Goal: Information Seeking & Learning: Learn about a topic

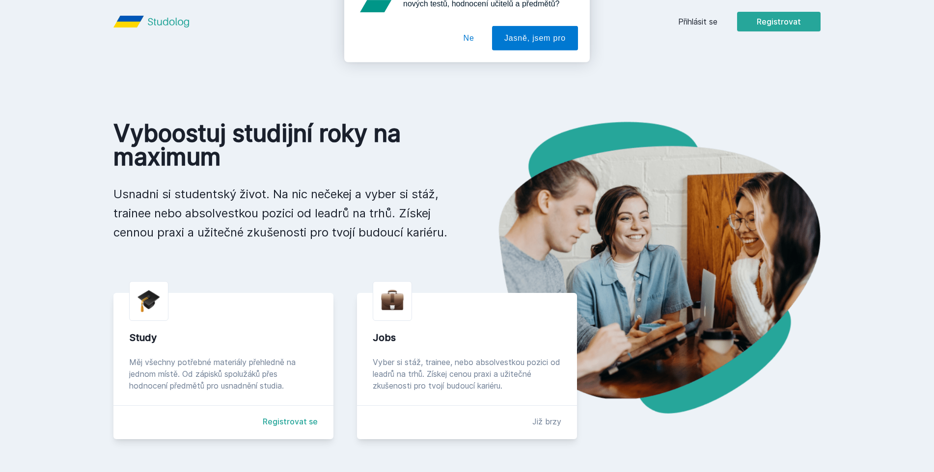
click at [710, 17] on div "Chceš dostávat tipy ohledně studia, nových testů, hodnocení učitelů a předmětů?…" at bounding box center [467, 43] width 934 height 87
click at [484, 67] on button "Ne" at bounding box center [468, 63] width 35 height 25
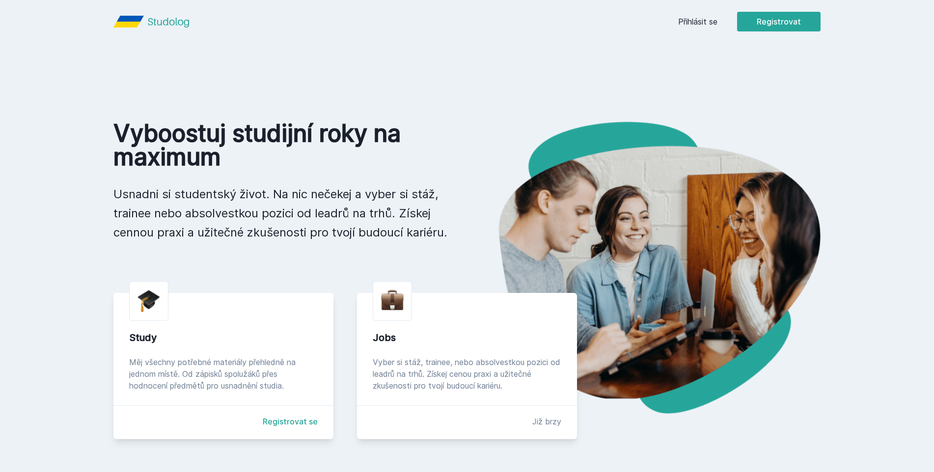
click at [687, 22] on link "Přihlásit se" at bounding box center [697, 22] width 39 height 12
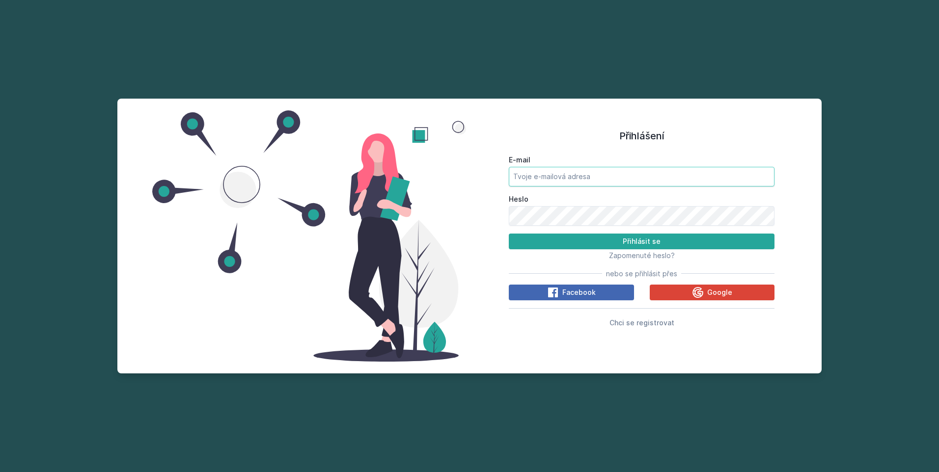
click at [596, 170] on input "E-mail" at bounding box center [642, 177] width 266 height 20
click at [492, 212] on div "Přihlášení E-mail Heslo Přihlásit se Zapomenuté heslo? nebo se přihlásit přes F…" at bounding box center [641, 235] width 344 height 251
click at [683, 288] on button "Google" at bounding box center [712, 293] width 125 height 16
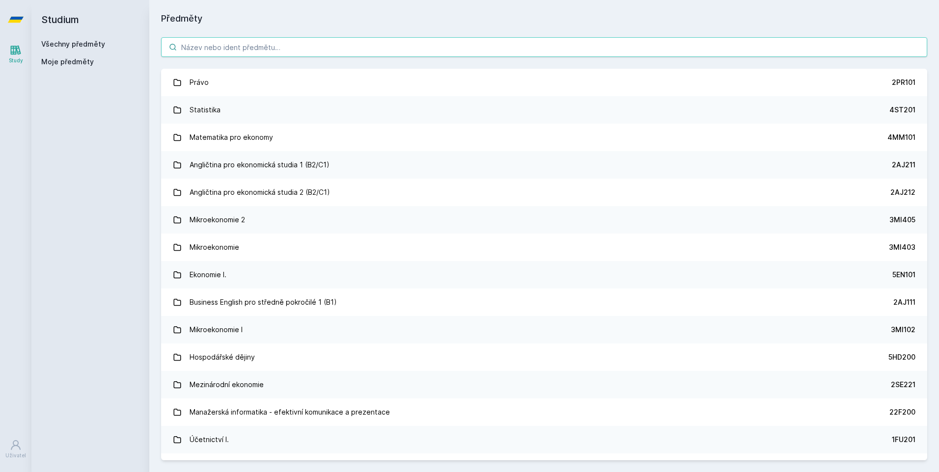
click at [294, 45] on input "search" at bounding box center [544, 47] width 766 height 20
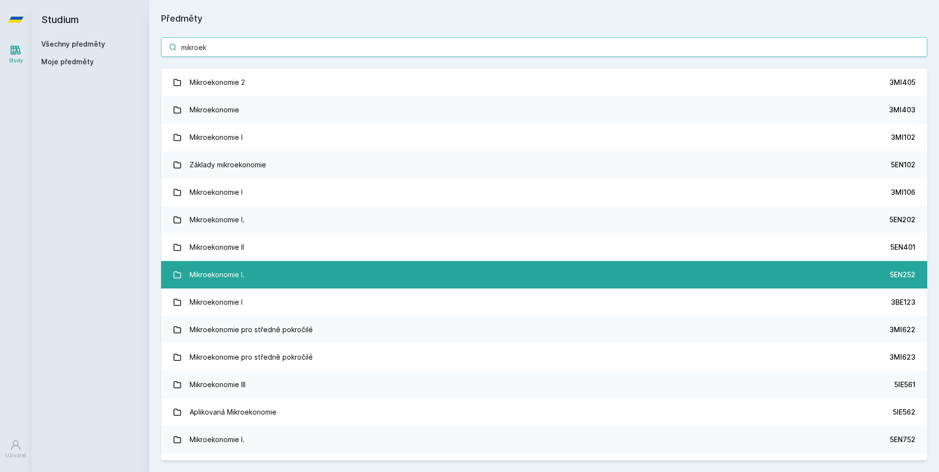
type input "mikroek"
click at [551, 278] on link "Mikroekonomie I. 5EN252" at bounding box center [544, 274] width 766 height 27
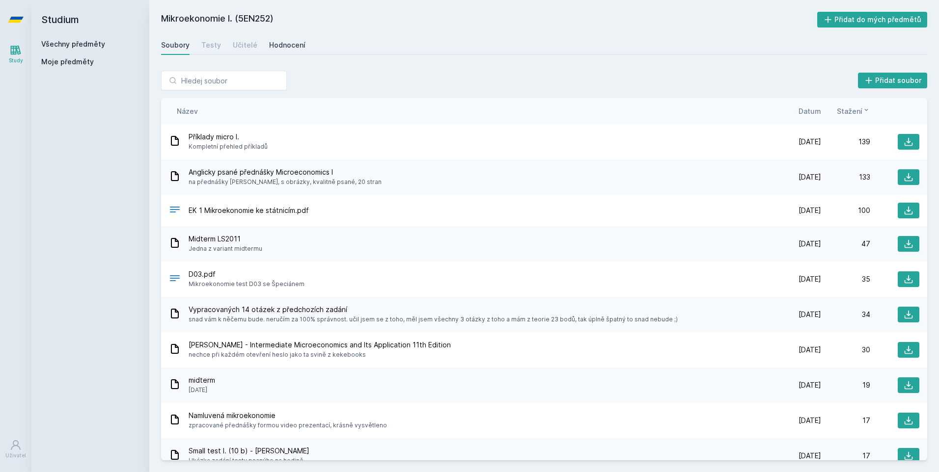
click at [277, 44] on div "Hodnocení" at bounding box center [287, 45] width 36 height 10
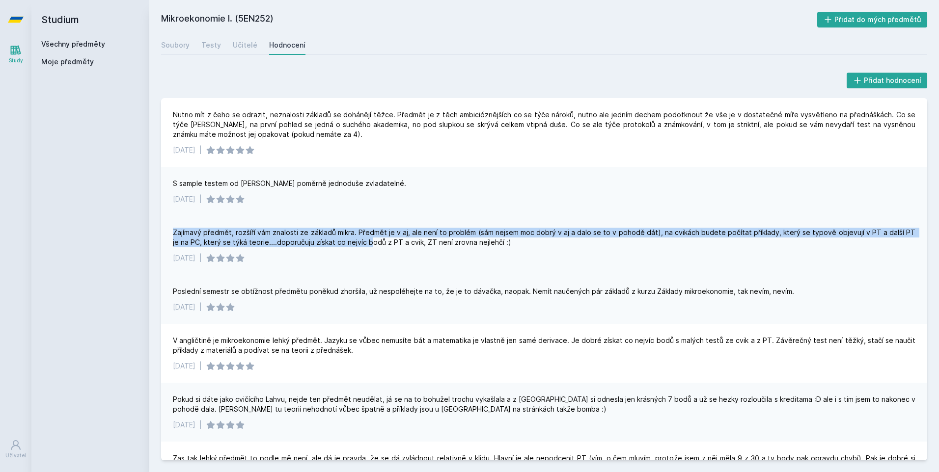
drag, startPoint x: 171, startPoint y: 234, endPoint x: 361, endPoint y: 238, distance: 190.5
click at [361, 238] on div "Zajímavý předmět, rozšíří vám znalosti ze základů mikra. Předmět je v aj, ale n…" at bounding box center [544, 245] width 766 height 59
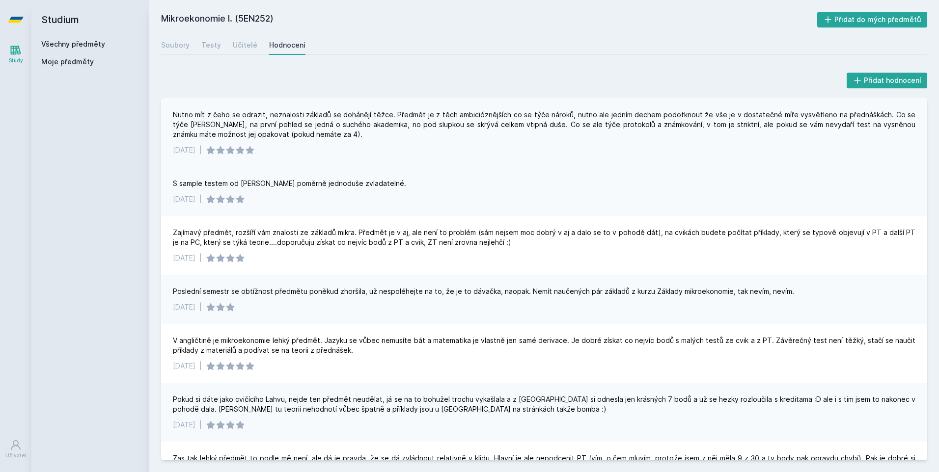
click at [227, 119] on div "Nutno mít z čeho se odrazit, neznalosti základů se dohánějí těžce. Předmět je z…" at bounding box center [544, 124] width 742 height 29
click at [189, 109] on div "Nutno mít z čeho se odrazit, neznalosti základů se dohánějí těžce. Předmět je z…" at bounding box center [544, 132] width 766 height 69
drag, startPoint x: 164, startPoint y: 115, endPoint x: 424, endPoint y: 111, distance: 260.8
click at [424, 111] on div "Nutno mít z čeho se odrazit, neznalosti základů se dohánějí těžce. Předmět je z…" at bounding box center [544, 132] width 766 height 69
drag, startPoint x: 424, startPoint y: 111, endPoint x: 476, endPoint y: 112, distance: 51.6
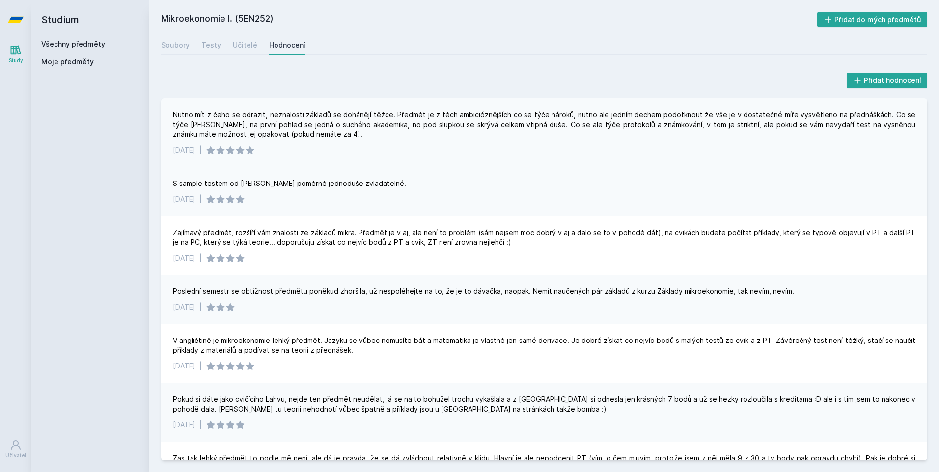
click at [476, 112] on div "Nutno mít z čeho se odrazit, neznalosti základů se dohánějí těžce. Předmět je z…" at bounding box center [544, 124] width 742 height 29
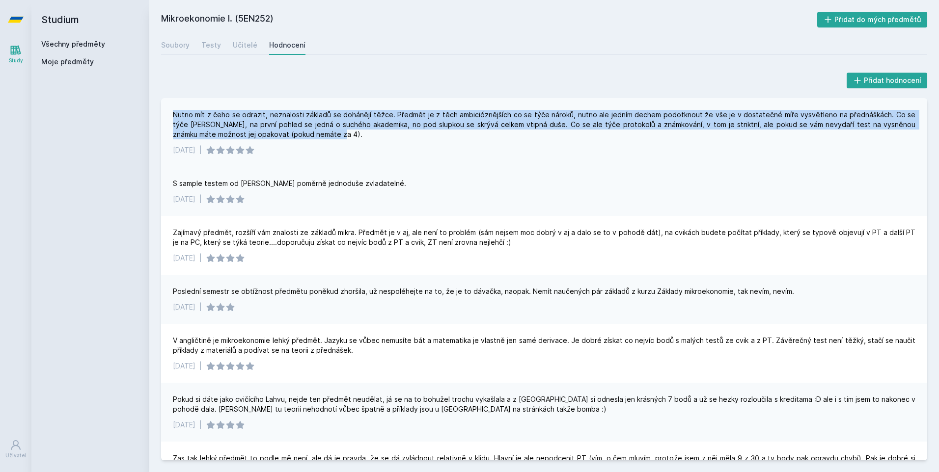
drag, startPoint x: 342, startPoint y: 136, endPoint x: 175, endPoint y: 104, distance: 169.6
click at [175, 104] on div "Nutno mít z čeho se odrazit, neznalosti základů se dohánějí těžce. Předmět je z…" at bounding box center [544, 132] width 766 height 69
drag, startPoint x: 175, startPoint y: 104, endPoint x: 183, endPoint y: 120, distance: 17.6
click at [183, 120] on div "Nutno mít z čeho se odrazit, neznalosti základů se dohánějí těžce. Předmět je z…" at bounding box center [544, 124] width 742 height 29
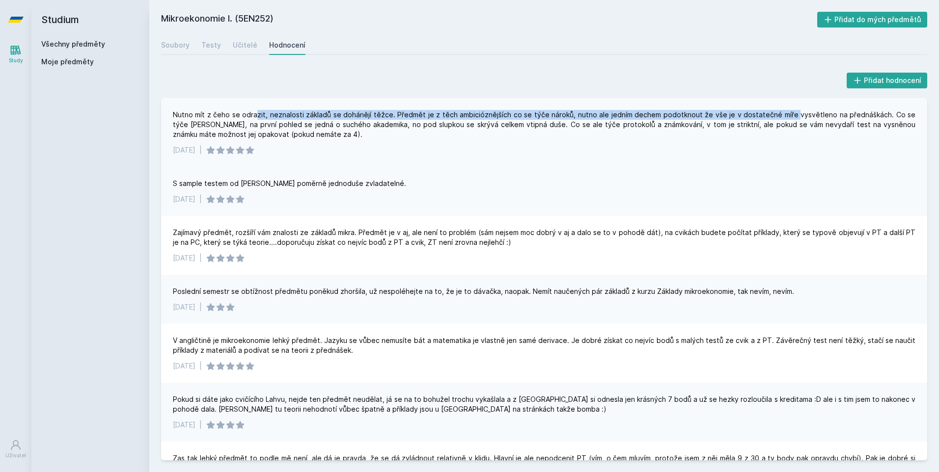
drag, startPoint x: 256, startPoint y: 107, endPoint x: 782, endPoint y: 109, distance: 525.9
click at [782, 109] on div "Nutno mít z čeho se odrazit, neznalosti základů se dohánějí těžce. Předmět je z…" at bounding box center [544, 132] width 766 height 69
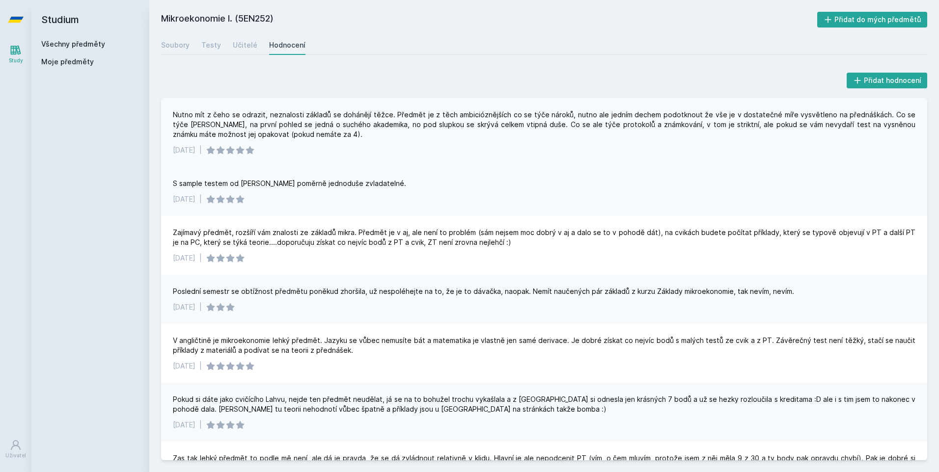
drag, startPoint x: 782, startPoint y: 109, endPoint x: 808, endPoint y: 117, distance: 26.7
click at [808, 117] on div "Nutno mít z čeho se odrazit, neznalosti základů se dohánějí těžce. Předmět je z…" at bounding box center [544, 124] width 742 height 29
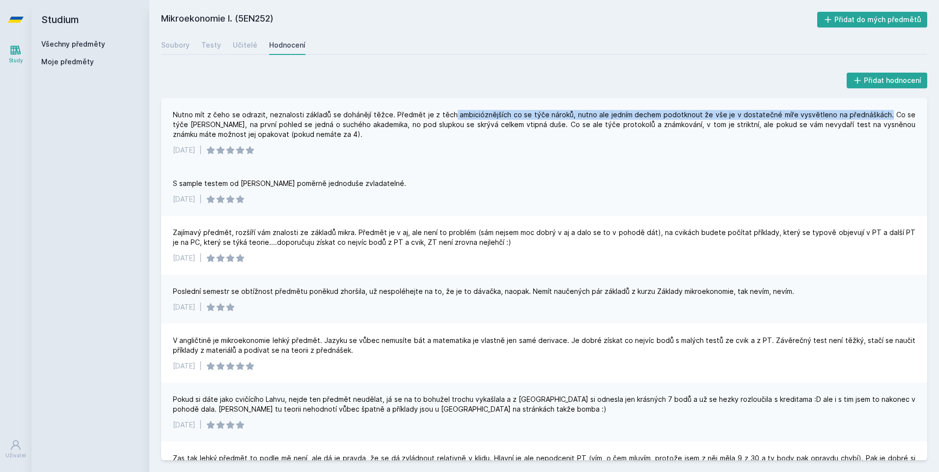
drag, startPoint x: 873, startPoint y: 117, endPoint x: 448, endPoint y: 119, distance: 425.7
click at [448, 119] on div "Nutno mít z čeho se odrazit, neznalosti základů se dohánějí těžce. Předmět je z…" at bounding box center [544, 124] width 742 height 29
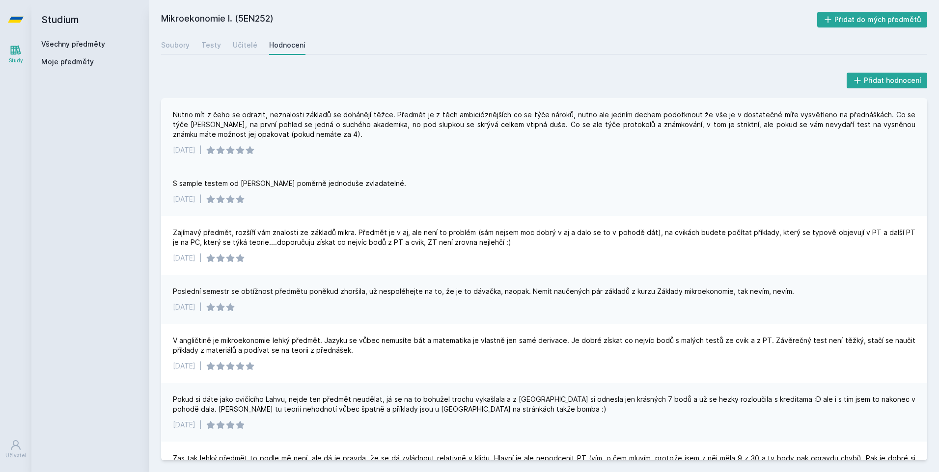
drag, startPoint x: 448, startPoint y: 119, endPoint x: 450, endPoint y: 129, distance: 10.6
click at [450, 129] on div "Nutno mít z čeho se odrazit, neznalosti základů se dohánějí těžce. Předmět je z…" at bounding box center [544, 124] width 742 height 29
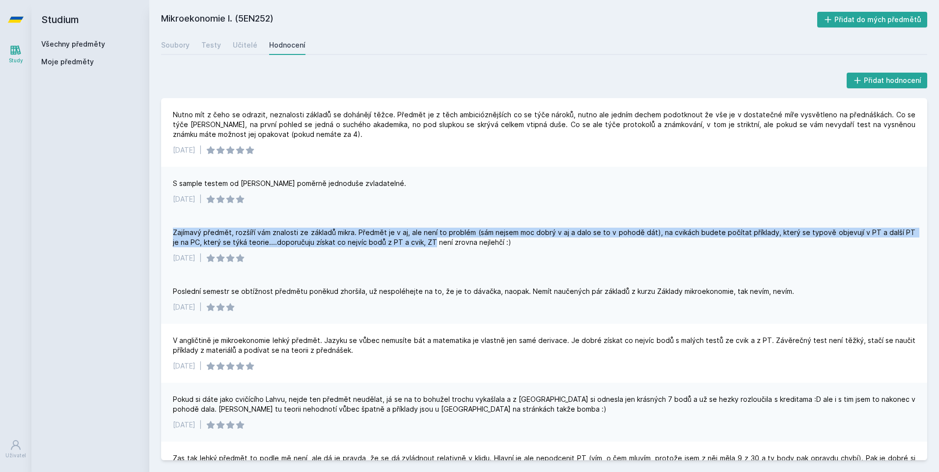
drag, startPoint x: 174, startPoint y: 235, endPoint x: 424, endPoint y: 243, distance: 250.0
click at [424, 243] on div "Zajímavý předmět, rozšíří vám znalosti ze základů mikra. Předmět je v aj, ale n…" at bounding box center [544, 238] width 742 height 20
drag, startPoint x: 424, startPoint y: 243, endPoint x: 460, endPoint y: 235, distance: 36.8
click at [460, 235] on div "Zajímavý předmět, rozšíří vám znalosti ze základů mikra. Předmět je v aj, ale n…" at bounding box center [544, 238] width 742 height 20
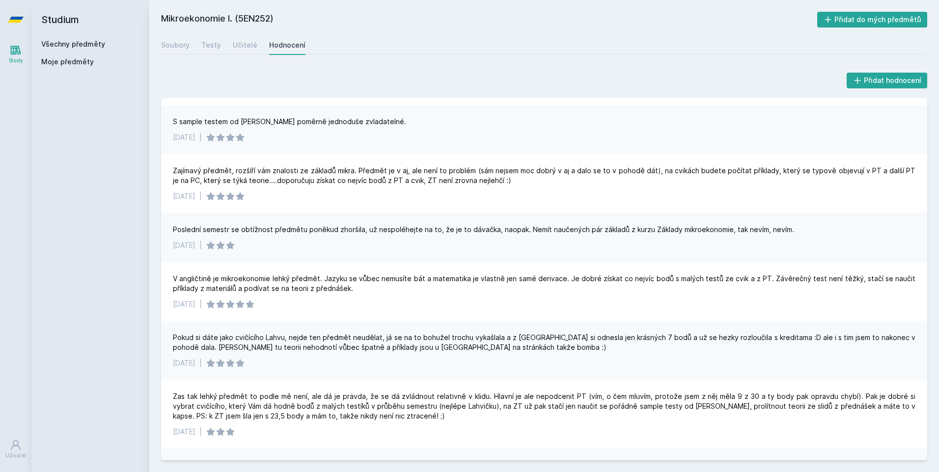
scroll to position [147, 0]
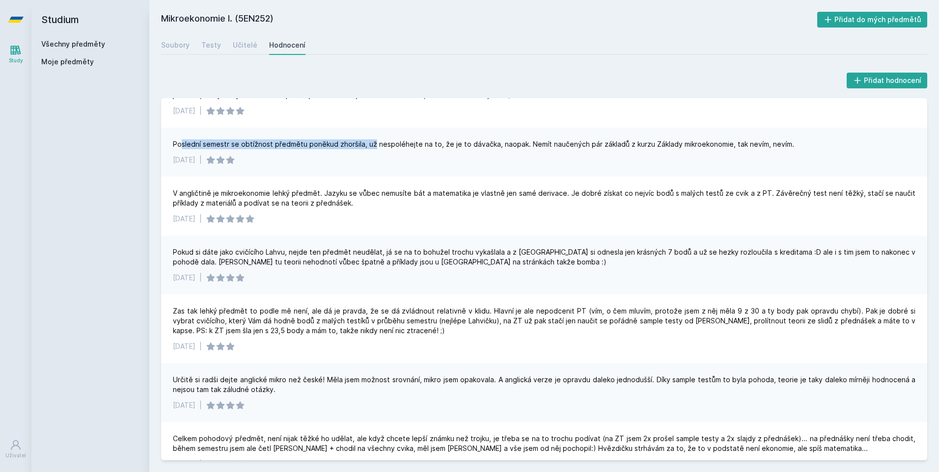
drag, startPoint x: 180, startPoint y: 144, endPoint x: 371, endPoint y: 141, distance: 191.5
click at [371, 141] on div "Poslední semestr se obtížnost předmětu poněkud zhoršila, už nespoléhejte na to,…" at bounding box center [483, 144] width 621 height 10
drag, startPoint x: 371, startPoint y: 141, endPoint x: 423, endPoint y: 139, distance: 52.1
click at [423, 139] on div "Poslední semestr se obtížnost předmětu poněkud zhoršila, už nespoléhejte na to,…" at bounding box center [483, 144] width 621 height 10
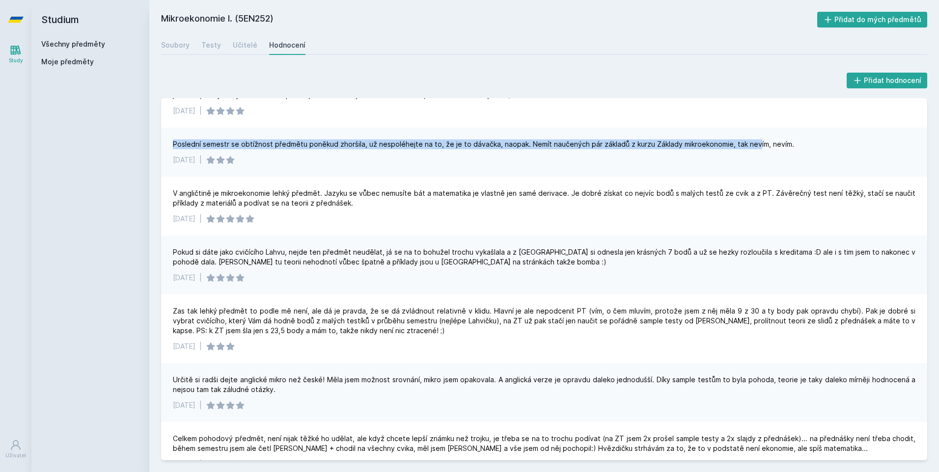
drag, startPoint x: 173, startPoint y: 143, endPoint x: 750, endPoint y: 138, distance: 576.9
click at [750, 138] on div "Poslední semestr se obtížnost předmětu poněkud zhoršila, už nespoléhejte na to,…" at bounding box center [544, 152] width 766 height 49
click at [203, 145] on div "Poslední semestr se obtížnost předmětu poněkud zhoršila, už nespoléhejte na to,…" at bounding box center [483, 144] width 621 height 10
drag, startPoint x: 173, startPoint y: 146, endPoint x: 784, endPoint y: 136, distance: 610.4
click at [784, 136] on div "Poslední semestr se obtížnost předmětu poněkud zhoršila, už nespoléhejte na to,…" at bounding box center [544, 152] width 766 height 49
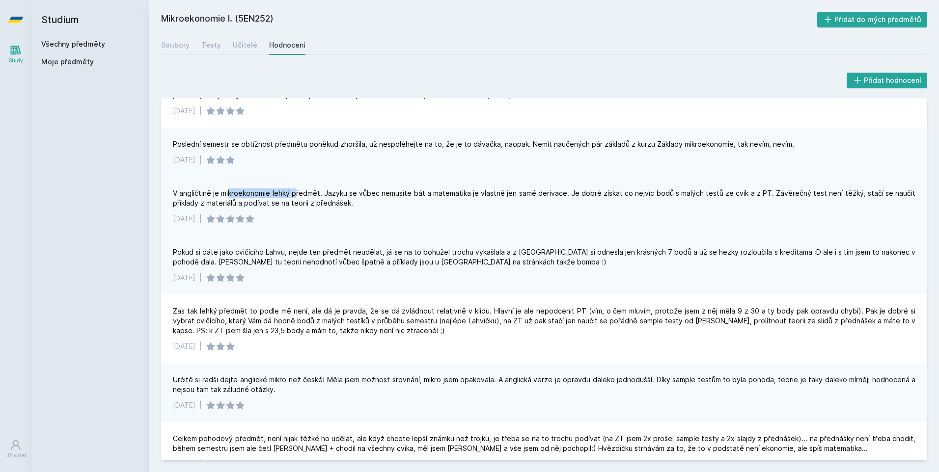
drag, startPoint x: 229, startPoint y: 189, endPoint x: 295, endPoint y: 178, distance: 66.8
click at [295, 178] on div "V angličtině je mikroekonomie lehký předmět. Jazyku se vůbec nemusíte bát a mat…" at bounding box center [544, 206] width 766 height 59
drag, startPoint x: 295, startPoint y: 178, endPoint x: 327, endPoint y: 185, distance: 33.2
click at [327, 185] on div "V angličtině je mikroekonomie lehký předmět. Jazyku se vůbec nemusíte bát a mat…" at bounding box center [544, 206] width 766 height 59
click at [428, 193] on div "V angličtině je mikroekonomie lehký předmět. Jazyku se vůbec nemusíte bát a mat…" at bounding box center [544, 199] width 742 height 20
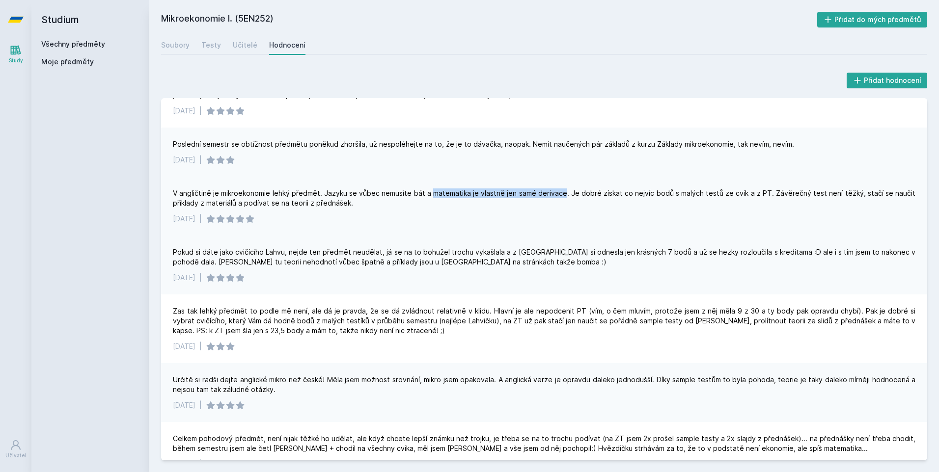
drag, startPoint x: 434, startPoint y: 194, endPoint x: 566, endPoint y: 188, distance: 132.2
click at [566, 188] on div "V angličtině je mikroekonomie lehký předmět. Jazyku se vůbec nemusíte bát a mat…" at bounding box center [544, 206] width 766 height 59
drag, startPoint x: 566, startPoint y: 188, endPoint x: 527, endPoint y: 221, distance: 51.2
click at [527, 221] on div "[DATE] |" at bounding box center [544, 219] width 742 height 10
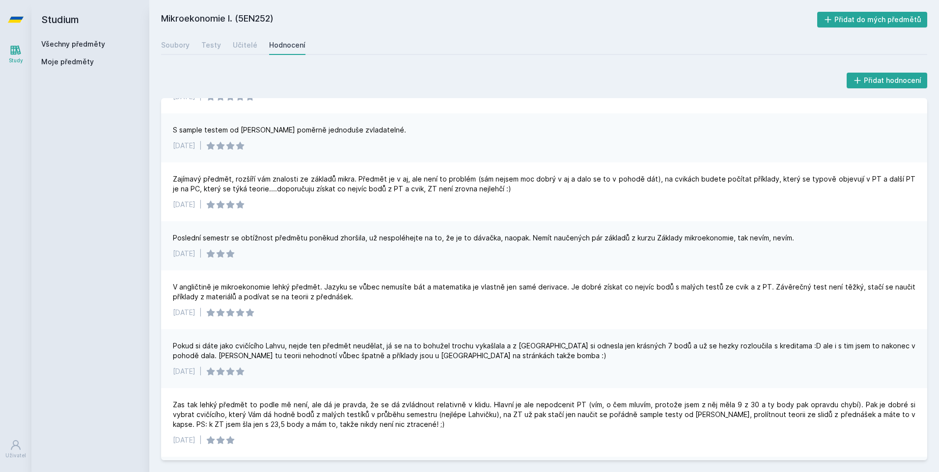
scroll to position [0, 0]
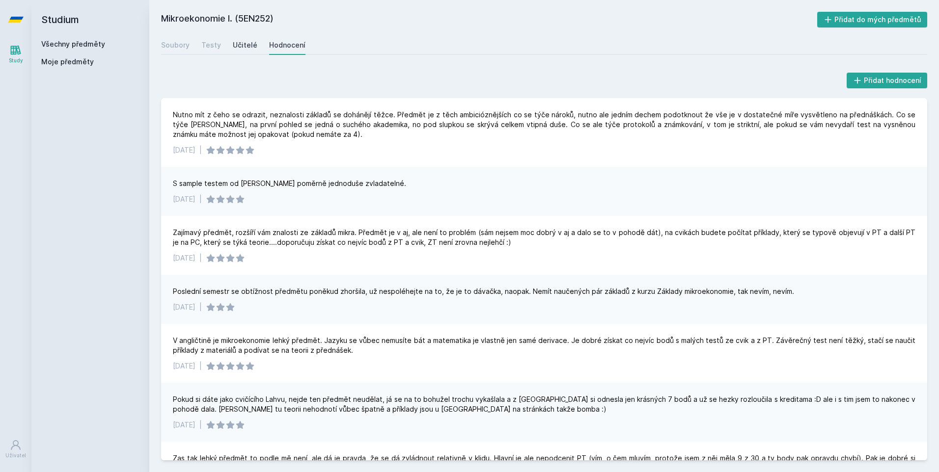
click at [236, 50] on link "Učitelé" at bounding box center [245, 45] width 25 height 20
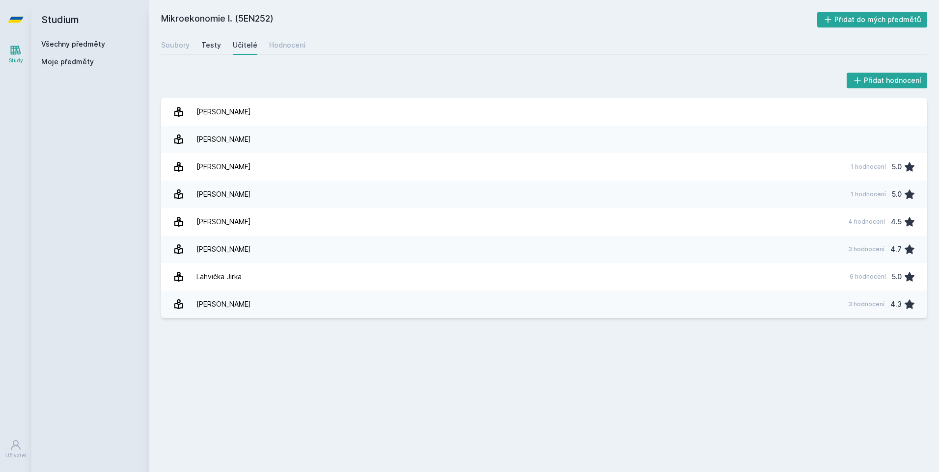
click at [216, 41] on div "Testy" at bounding box center [211, 45] width 20 height 10
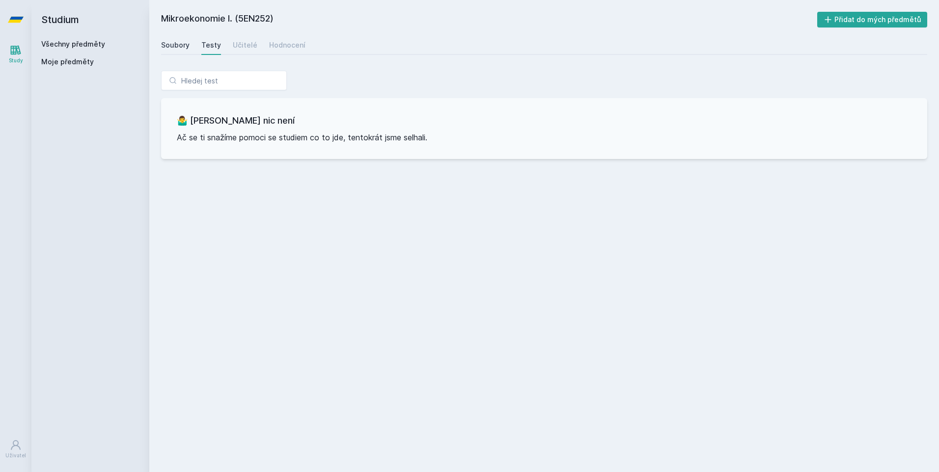
click at [171, 51] on link "Soubory" at bounding box center [175, 45] width 28 height 20
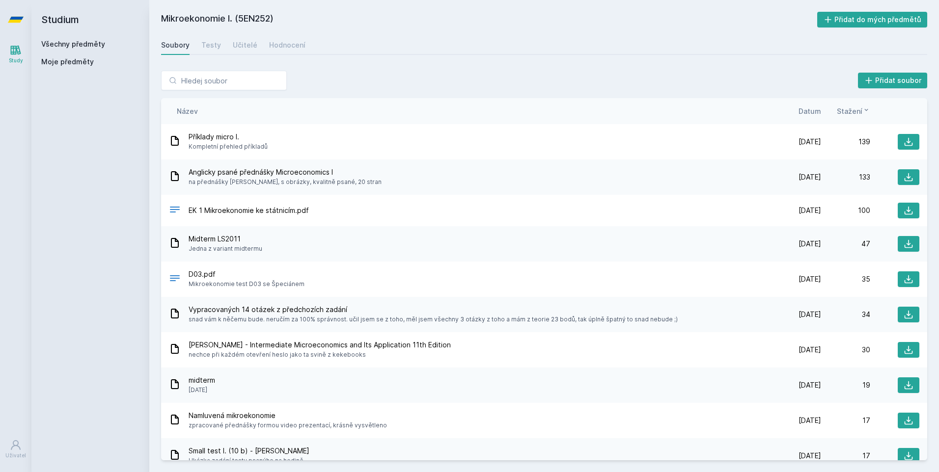
click at [820, 118] on div "Název Datum Stažení" at bounding box center [544, 111] width 766 height 26
click at [819, 115] on span "Datum" at bounding box center [809, 111] width 23 height 10
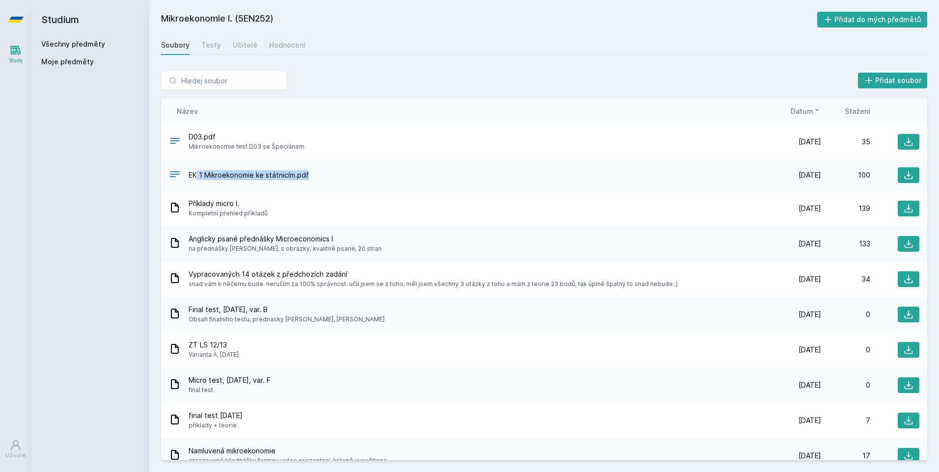
drag, startPoint x: 197, startPoint y: 173, endPoint x: 321, endPoint y: 177, distance: 123.3
click at [321, 177] on div "EK 1 Mikroekonomie ke státnicím.pdf" at bounding box center [470, 175] width 603 height 14
drag, startPoint x: 321, startPoint y: 177, endPoint x: 240, endPoint y: 171, distance: 81.2
click at [240, 171] on span "EK 1 Mikroekonomie ke státnicím.pdf" at bounding box center [249, 175] width 120 height 10
drag, startPoint x: 186, startPoint y: 171, endPoint x: 294, endPoint y: 175, distance: 107.6
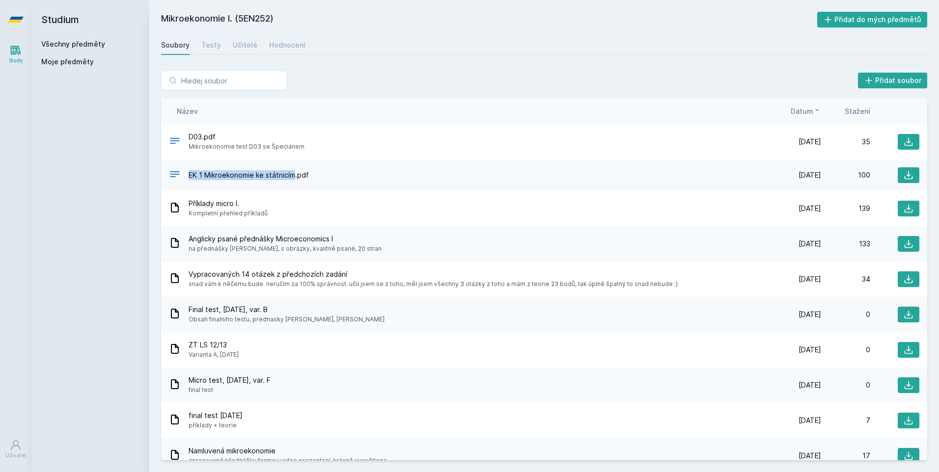
click at [294, 175] on div "EK 1 Mikroekonomie ke státnicím.pdf" at bounding box center [470, 175] width 603 height 14
drag, startPoint x: 294, startPoint y: 175, endPoint x: 272, endPoint y: 176, distance: 21.7
click at [272, 176] on span "EK 1 Mikroekonomie ke státnicím.pdf" at bounding box center [249, 175] width 120 height 10
drag, startPoint x: 189, startPoint y: 176, endPoint x: 341, endPoint y: 170, distance: 152.3
click at [341, 170] on div "EK 1 Mikroekonomie ke státnicím.pdf" at bounding box center [470, 175] width 603 height 14
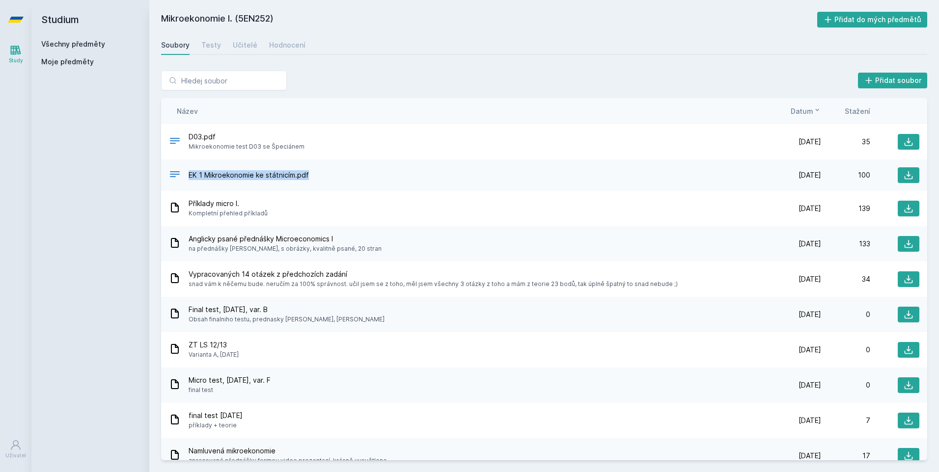
drag, startPoint x: 341, startPoint y: 170, endPoint x: 274, endPoint y: 178, distance: 67.2
click at [274, 178] on span "EK 1 Mikroekonomie ke státnicím.pdf" at bounding box center [249, 175] width 120 height 10
